Goal: Information Seeking & Learning: Check status

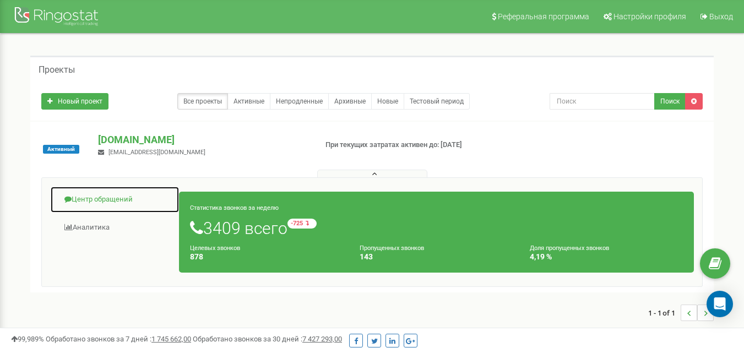
click at [97, 203] on link "Центр обращений" at bounding box center [114, 199] width 129 height 27
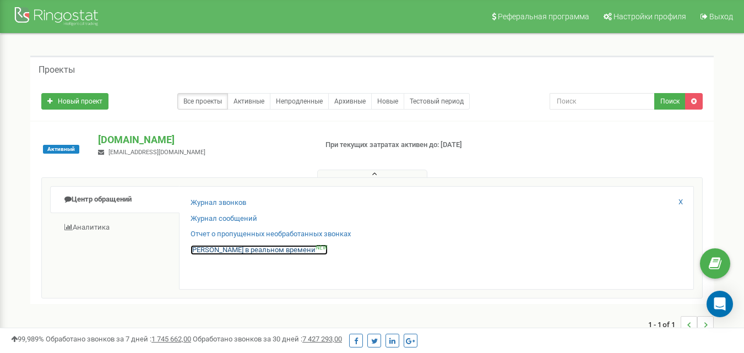
click at [232, 250] on link "Звонки в реальном времени NEW" at bounding box center [259, 250] width 137 height 10
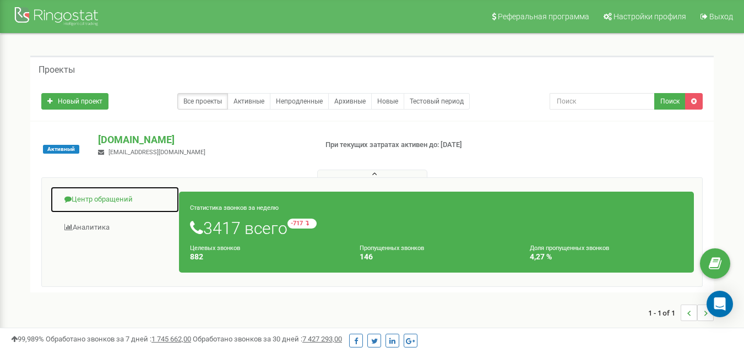
click at [107, 200] on link "Центр обращений" at bounding box center [114, 199] width 129 height 27
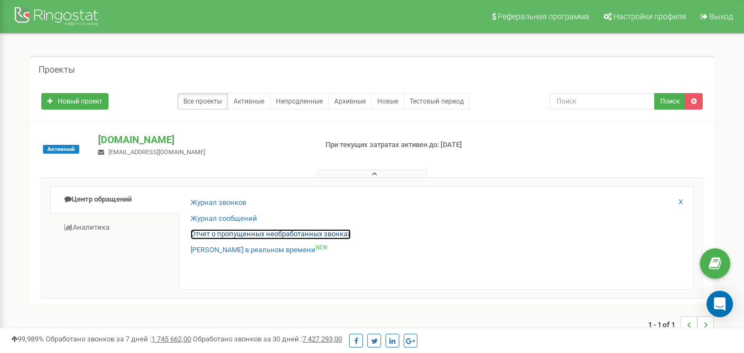
click at [231, 239] on link "Отчет о пропущенных необработанных звонках" at bounding box center [271, 234] width 160 height 10
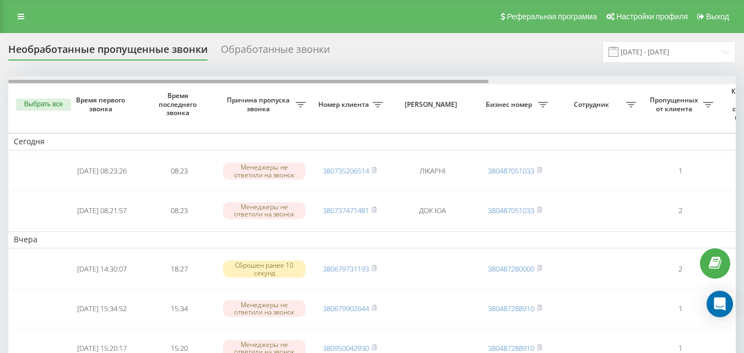
drag, startPoint x: 282, startPoint y: 83, endPoint x: 71, endPoint y: 24, distance: 218.5
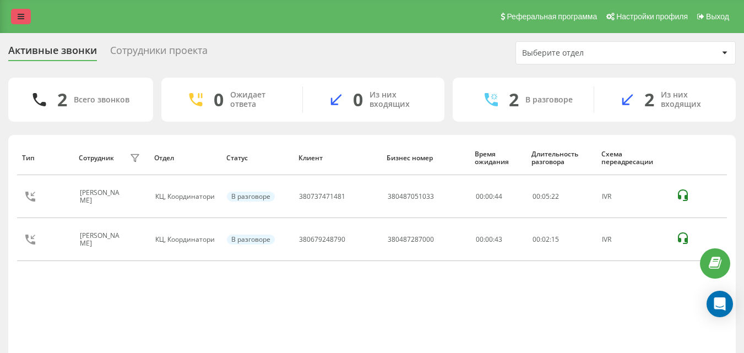
click at [20, 22] on link at bounding box center [21, 16] width 20 height 15
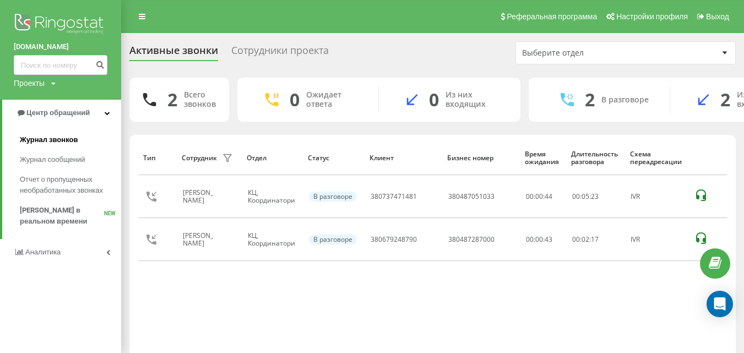
click at [55, 138] on span "Журнал звонков" at bounding box center [49, 139] width 58 height 11
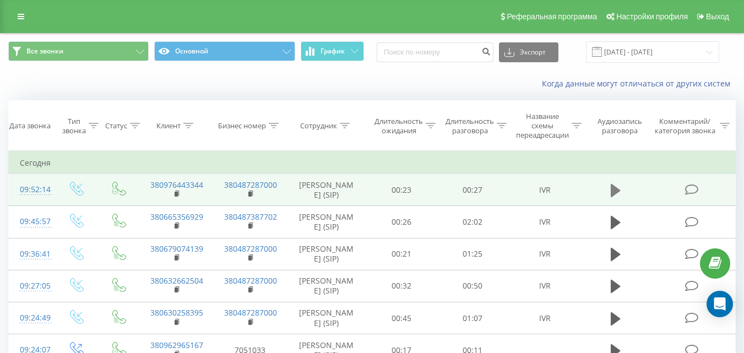
click at [619, 198] on icon at bounding box center [616, 190] width 10 height 15
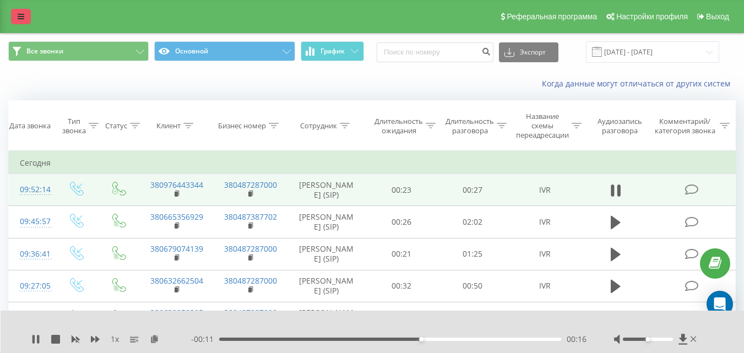
click at [20, 22] on link at bounding box center [21, 16] width 20 height 15
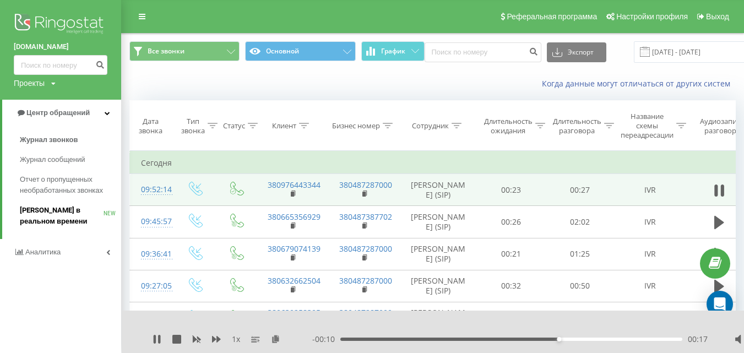
click at [49, 214] on span "[PERSON_NAME] в реальном времени" at bounding box center [62, 216] width 84 height 22
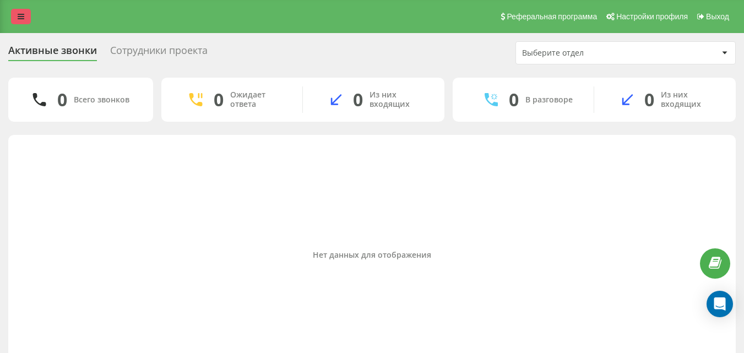
click at [21, 14] on icon at bounding box center [21, 17] width 7 height 8
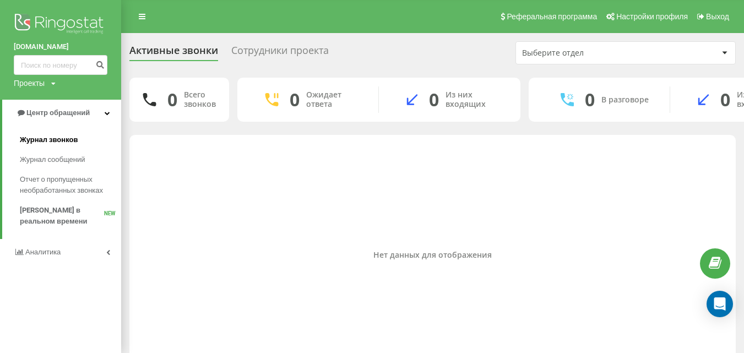
click at [54, 140] on span "Журнал звонков" at bounding box center [49, 139] width 58 height 11
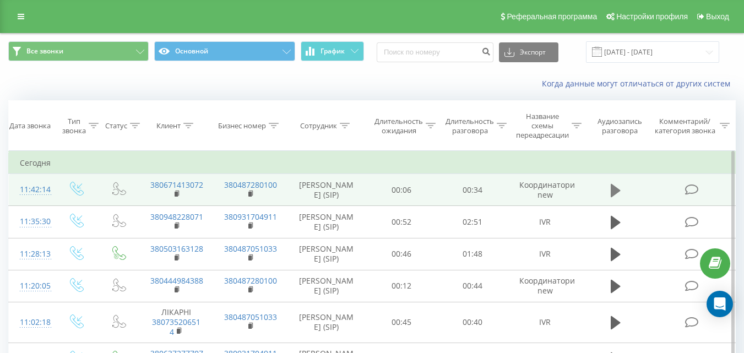
click at [618, 197] on icon at bounding box center [616, 190] width 10 height 13
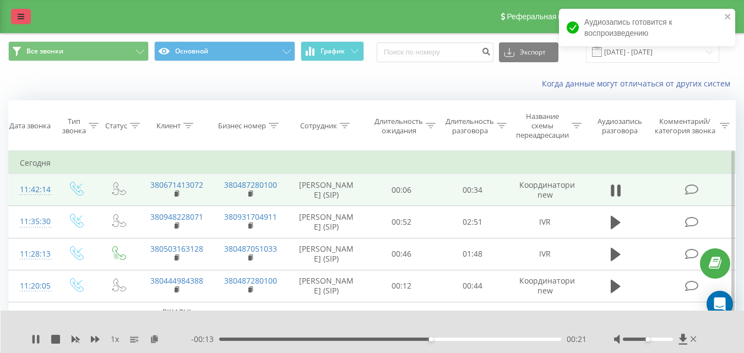
click at [24, 16] on icon at bounding box center [21, 17] width 7 height 8
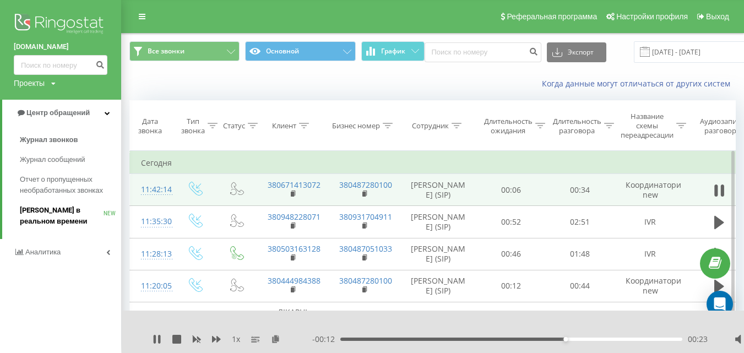
click at [45, 217] on span "[PERSON_NAME] в реальном времени" at bounding box center [62, 216] width 84 height 22
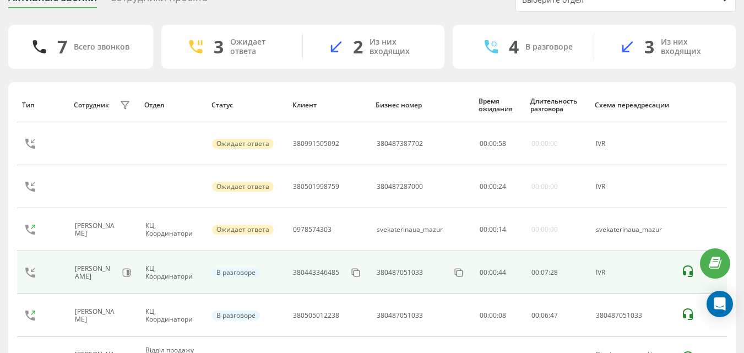
scroll to position [163, 0]
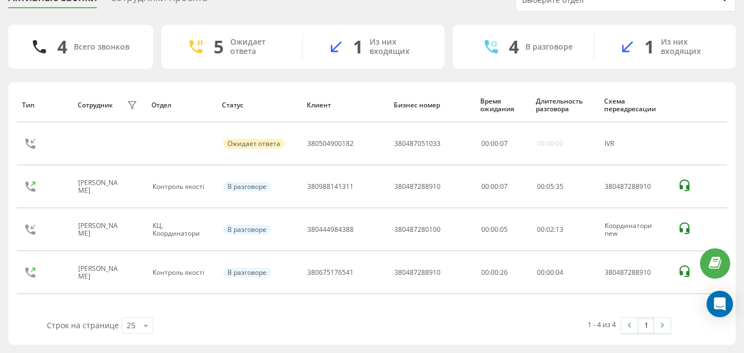
scroll to position [74, 0]
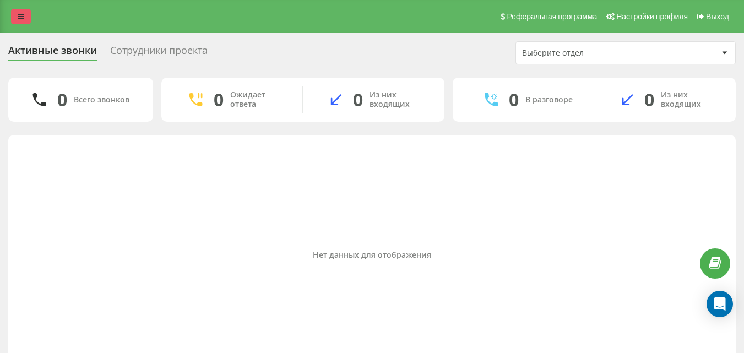
click at [21, 16] on icon at bounding box center [21, 17] width 7 height 8
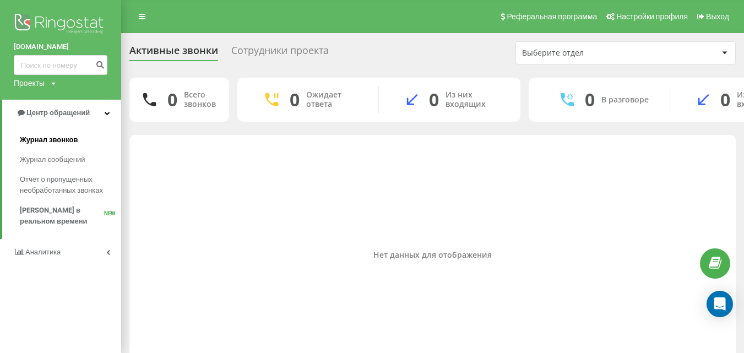
click at [45, 142] on span "Журнал звонков" at bounding box center [49, 139] width 58 height 11
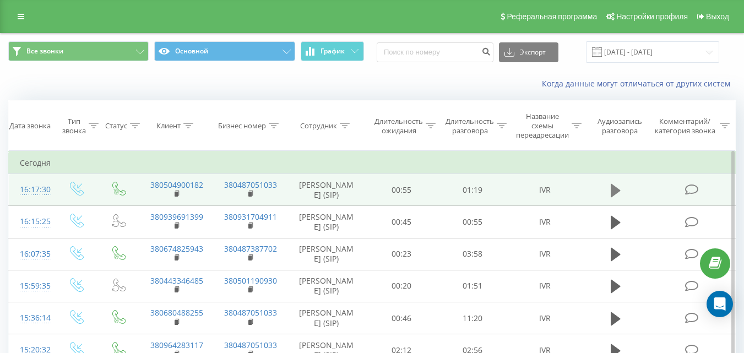
click at [613, 197] on icon at bounding box center [616, 190] width 10 height 13
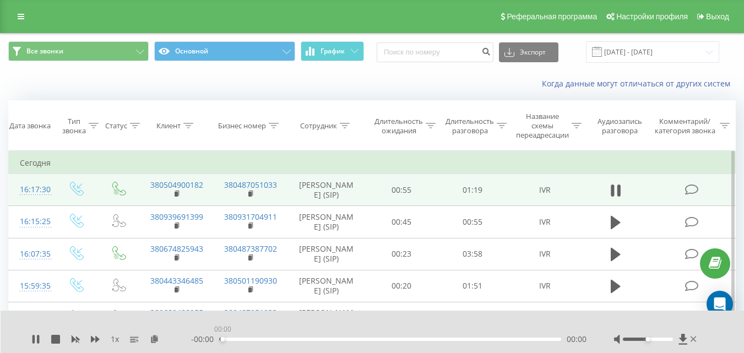
click at [223, 339] on div "00:00" at bounding box center [390, 339] width 342 height 3
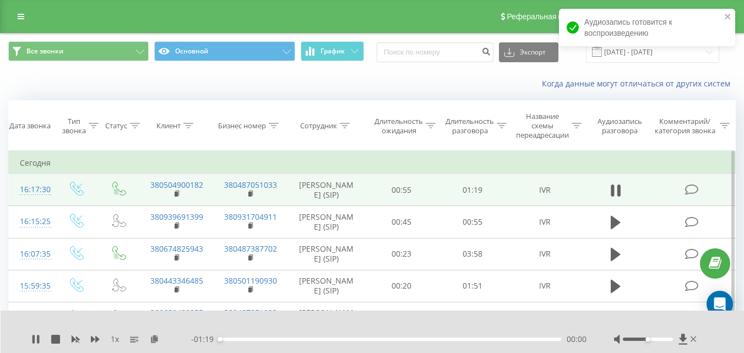
click at [228, 337] on div "- 01:19 00:00 00:00" at bounding box center [389, 339] width 396 height 11
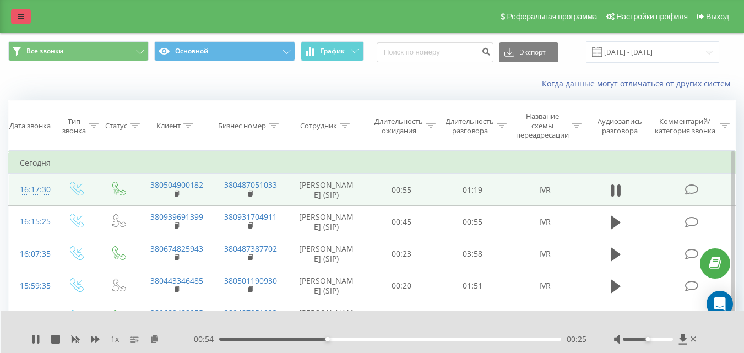
click at [26, 18] on link at bounding box center [21, 16] width 20 height 15
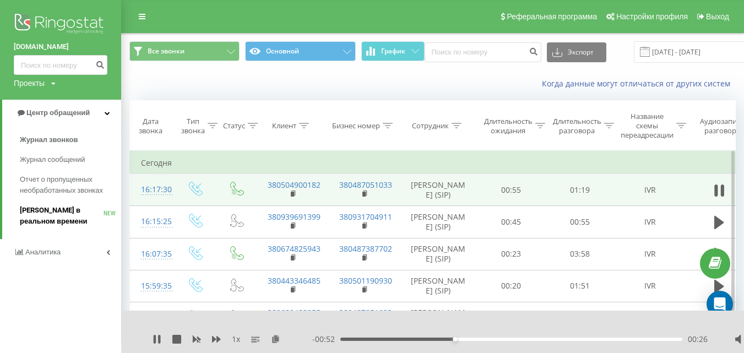
click at [36, 217] on span "[PERSON_NAME] в реальном времени" at bounding box center [62, 216] width 84 height 22
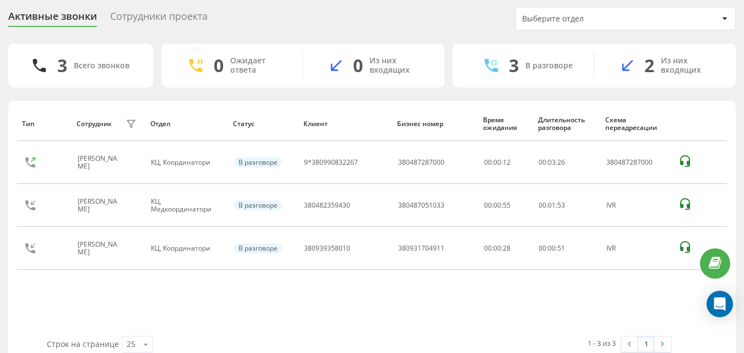
scroll to position [53, 0]
